Goal: Check status: Check status

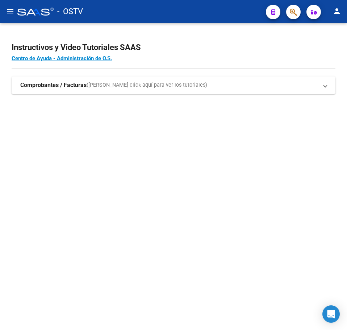
click at [230, 109] on div "Instructivos y Video Tutoriales SAAS Centro de Ayuda - Administración de O.S. C…" at bounding box center [173, 76] width 347 height 106
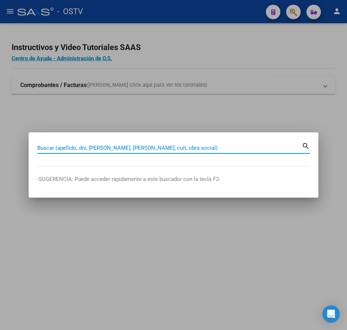
paste input "27959155319"
type input "27959155319"
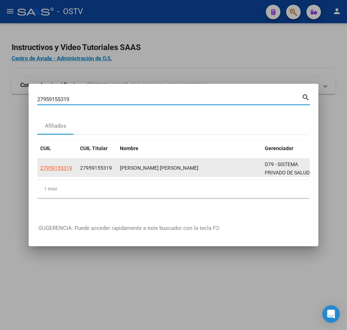
click at [75, 169] on datatable-body-cell "27959155319" at bounding box center [57, 168] width 40 height 18
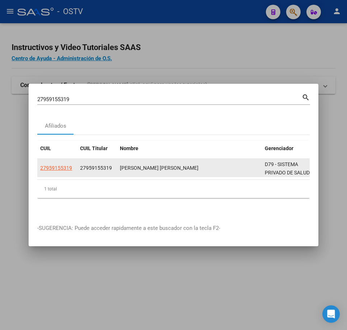
click at [66, 165] on span "27959155319" at bounding box center [56, 168] width 32 height 6
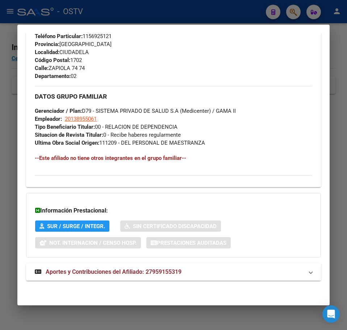
drag, startPoint x: 148, startPoint y: 274, endPoint x: 155, endPoint y: 247, distance: 27.9
click at [148, 273] on span "Aportes y Contribuciones del Afiliado: 27959155319" at bounding box center [114, 271] width 136 height 7
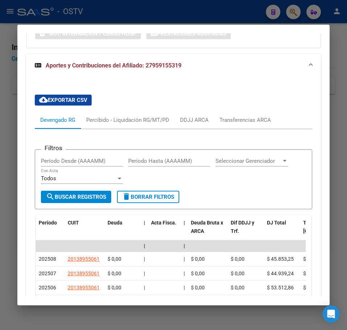
scroll to position [617, 0]
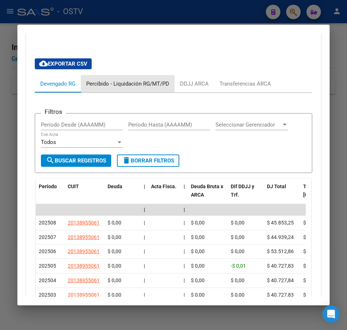
click at [132, 89] on div "Percibido - Liquidación RG/MT/PD" at bounding box center [128, 83] width 94 height 17
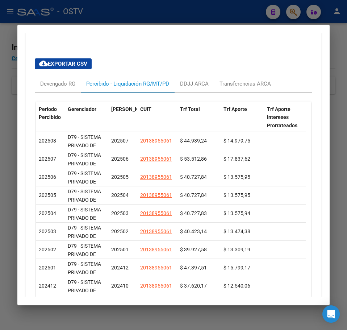
click at [14, 138] on div at bounding box center [173, 165] width 347 height 330
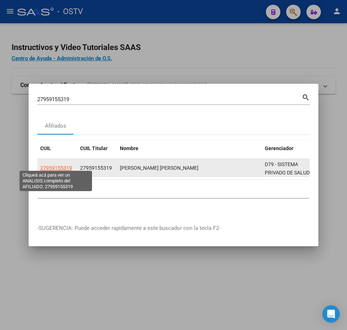
click at [71, 165] on span "27959155319" at bounding box center [56, 168] width 32 height 6
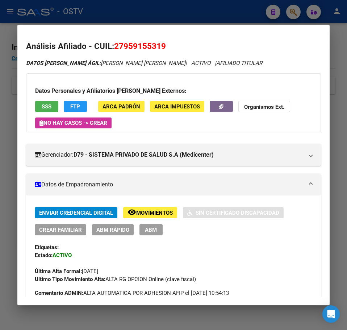
drag, startPoint x: 113, startPoint y: 44, endPoint x: 175, endPoint y: 47, distance: 62.5
click at [175, 47] on h2 "Análisis Afiliado - CUIL: 27959155319" at bounding box center [173, 46] width 295 height 12
copy h2 "27959155319"
click at [120, 48] on span "27959155319" at bounding box center [140, 45] width 52 height 9
click at [116, 45] on span "27959155319" at bounding box center [140, 45] width 52 height 9
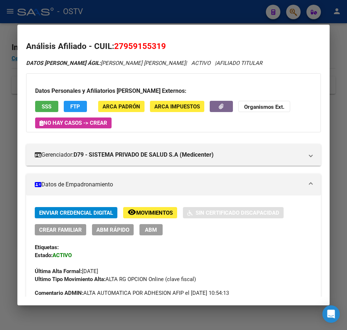
drag, startPoint x: 115, startPoint y: 45, endPoint x: 176, endPoint y: 50, distance: 60.4
click at [176, 50] on h2 "Análisis Afiliado - CUIL: 27959155319" at bounding box center [173, 46] width 295 height 12
copy span "27959155319"
click at [10, 10] on div at bounding box center [173, 165] width 347 height 330
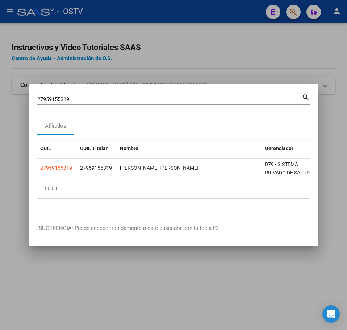
click at [11, 11] on div at bounding box center [173, 165] width 347 height 330
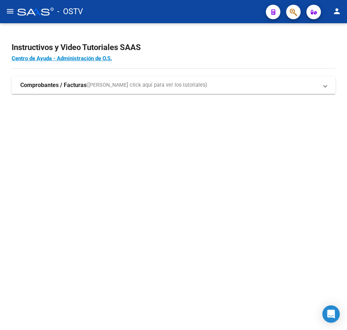
click at [12, 13] on mat-icon "menu" at bounding box center [10, 11] width 9 height 9
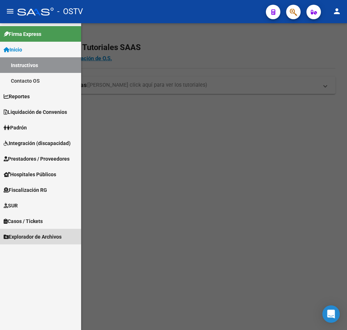
click at [36, 233] on span "Explorador de Archivos" at bounding box center [33, 237] width 58 height 8
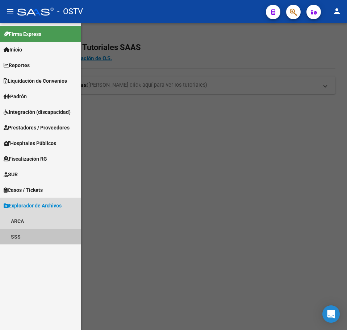
click at [12, 236] on link "SSS" at bounding box center [40, 237] width 81 height 16
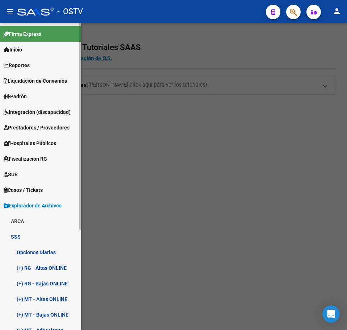
scroll to position [73, 0]
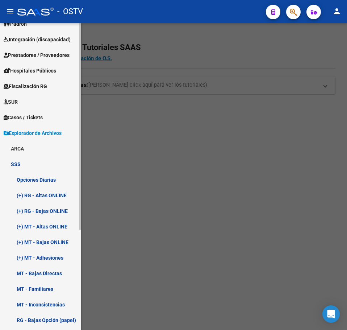
click at [47, 181] on link "Opciones Diarias" at bounding box center [40, 180] width 81 height 16
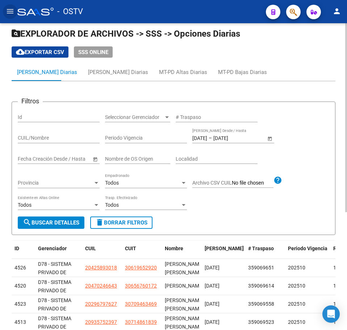
scroll to position [36, 0]
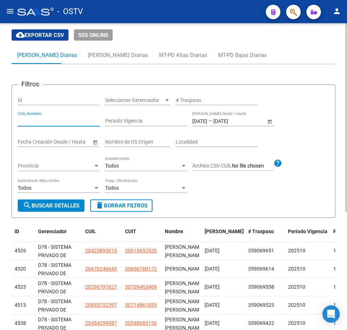
click at [30, 123] on input "CUIL/Nombre" at bounding box center [59, 121] width 82 height 6
paste input "27959155319"
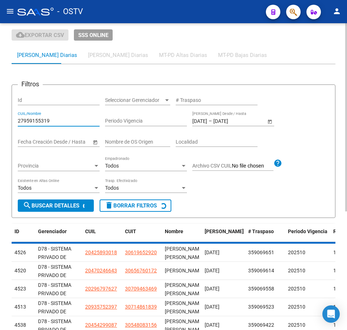
scroll to position [20, 0]
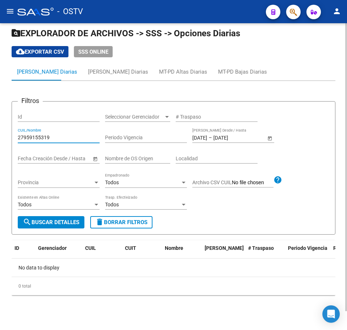
type input "27959155319"
click at [202, 138] on input "[DATE]" at bounding box center [200, 138] width 15 height 6
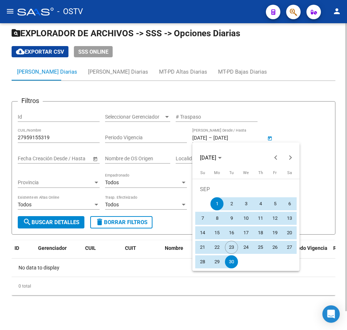
click at [202, 138] on div at bounding box center [173, 165] width 347 height 330
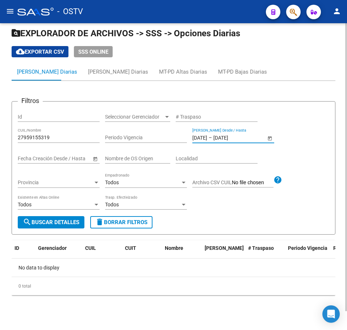
click at [202, 138] on input "[DATE]" at bounding box center [200, 138] width 15 height 6
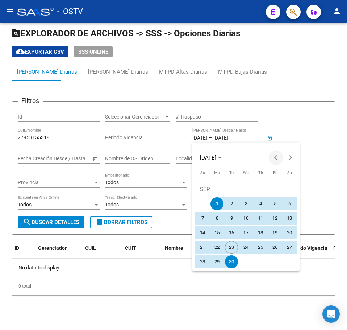
click at [271, 158] on span "Previous month" at bounding box center [276, 158] width 15 height 15
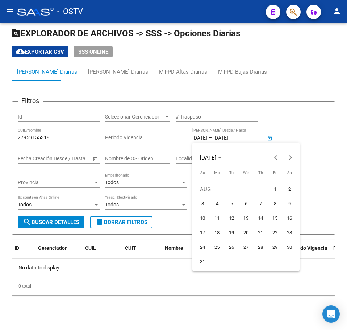
click at [275, 186] on span "1" at bounding box center [275, 189] width 13 height 13
type input "[DATE]"
click at [286, 161] on span "Next month" at bounding box center [291, 158] width 15 height 15
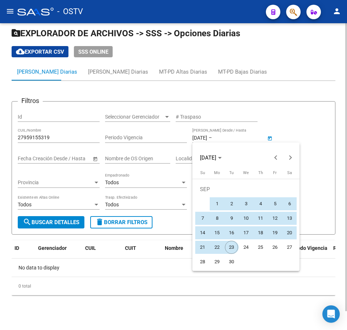
click at [232, 245] on span "23" at bounding box center [231, 247] width 13 height 13
type input "[DATE]"
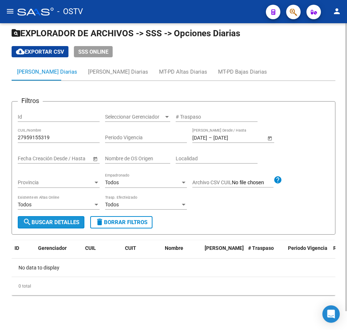
click at [65, 216] on button "search Buscar Detalles" at bounding box center [51, 222] width 67 height 12
click at [230, 48] on div "cloud_download Exportar CSV SSS ONLINE" at bounding box center [174, 51] width 324 height 11
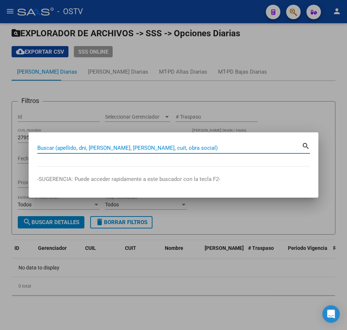
paste input "27959155319"
type input "27959155319"
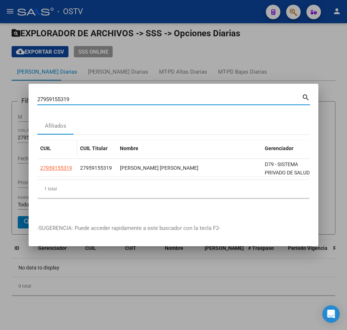
click at [54, 170] on datatable-body-cell "27959155319" at bounding box center [57, 168] width 40 height 18
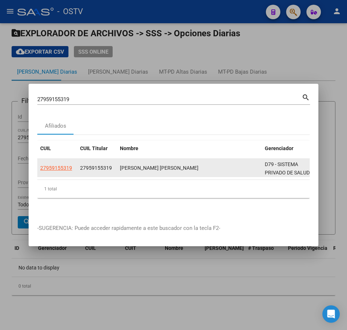
click at [56, 169] on app-link-go-to "27959155319" at bounding box center [56, 168] width 32 height 8
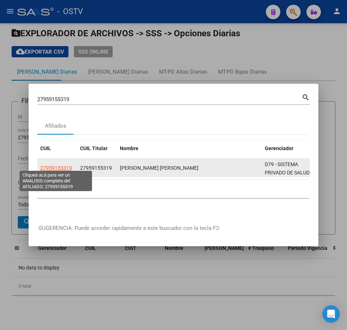
click at [56, 166] on span "27959155319" at bounding box center [56, 168] width 32 height 6
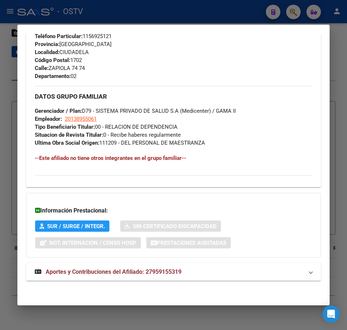
click at [148, 277] on mat-expansion-panel-header "Aportes y Contribuciones del Afiliado: 27959155319" at bounding box center [173, 271] width 295 height 17
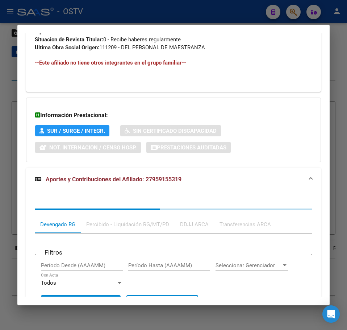
scroll to position [581, 0]
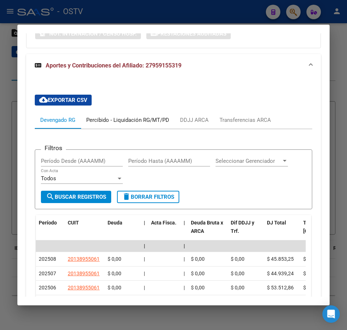
click at [94, 127] on div "Percibido - Liquidación RG/MT/PD" at bounding box center [128, 119] width 94 height 17
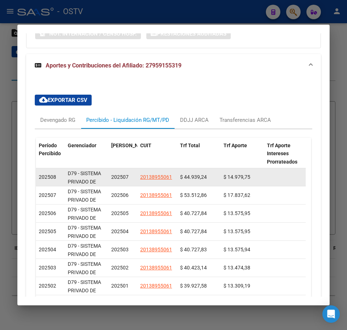
click at [187, 174] on span "$ 44.939,24" at bounding box center [193, 177] width 27 height 6
